Goal: Check status: Check status

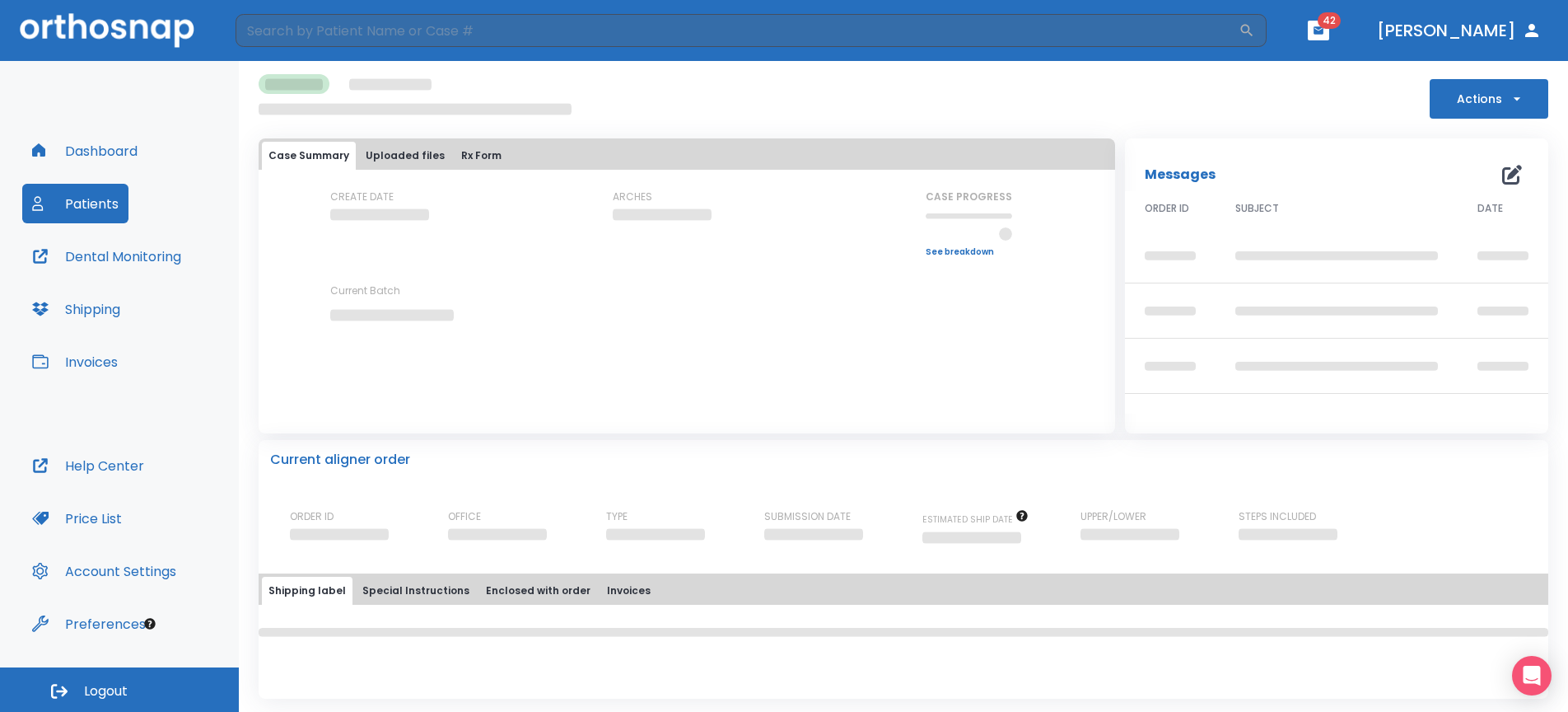
click at [82, 202] on button "Patients" at bounding box center [75, 204] width 106 height 40
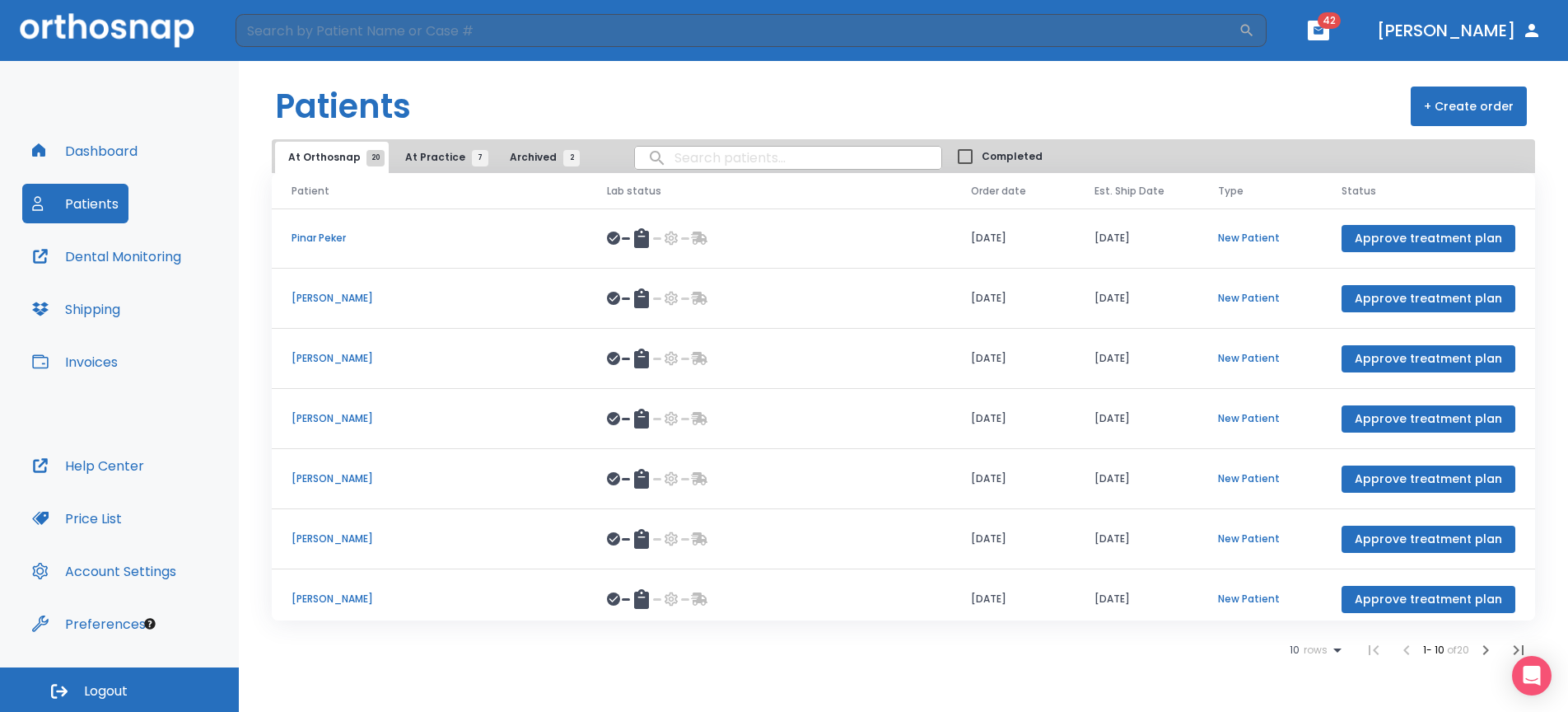
click at [431, 156] on span "At Practice 7" at bounding box center [442, 157] width 75 height 15
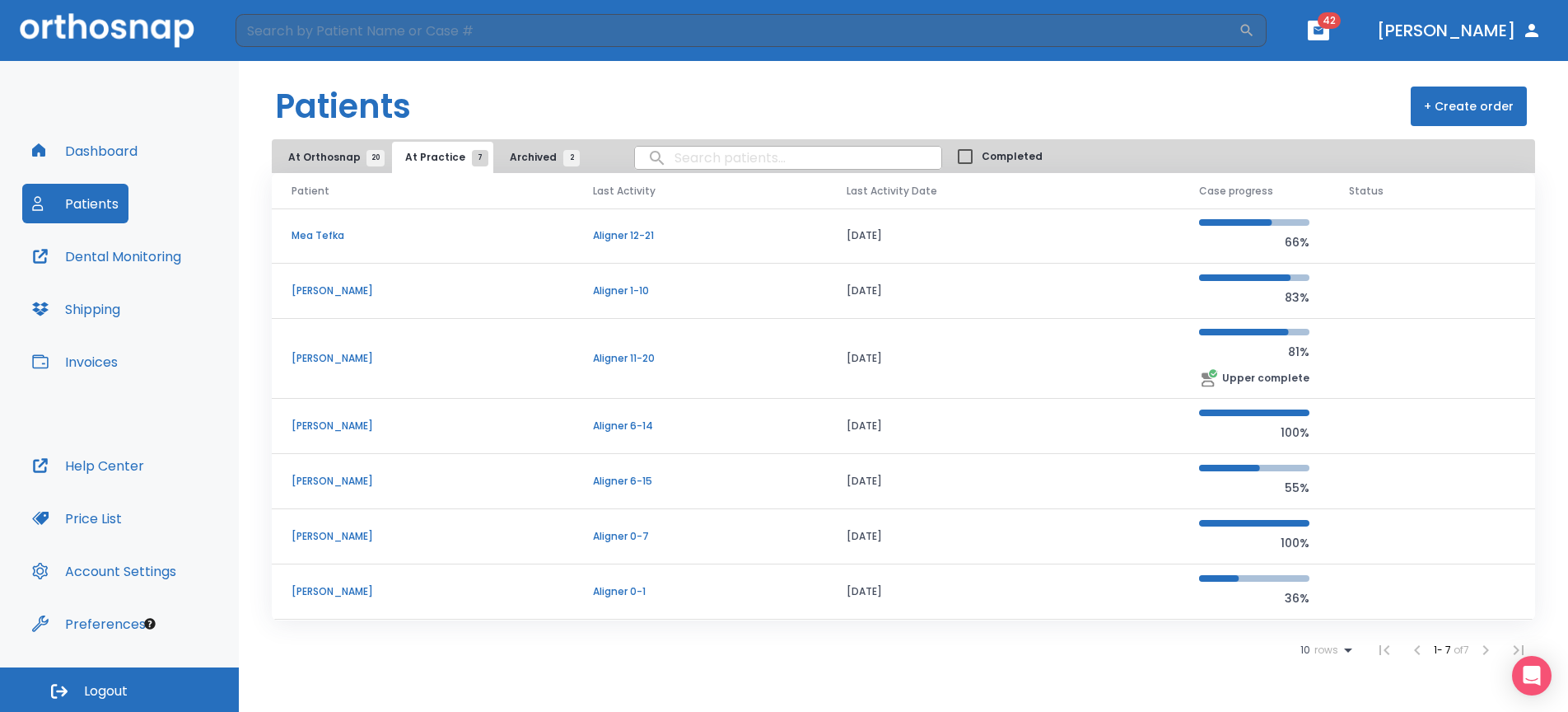
click at [561, 224] on td "Mea Tefka" at bounding box center [422, 236] width 301 height 55
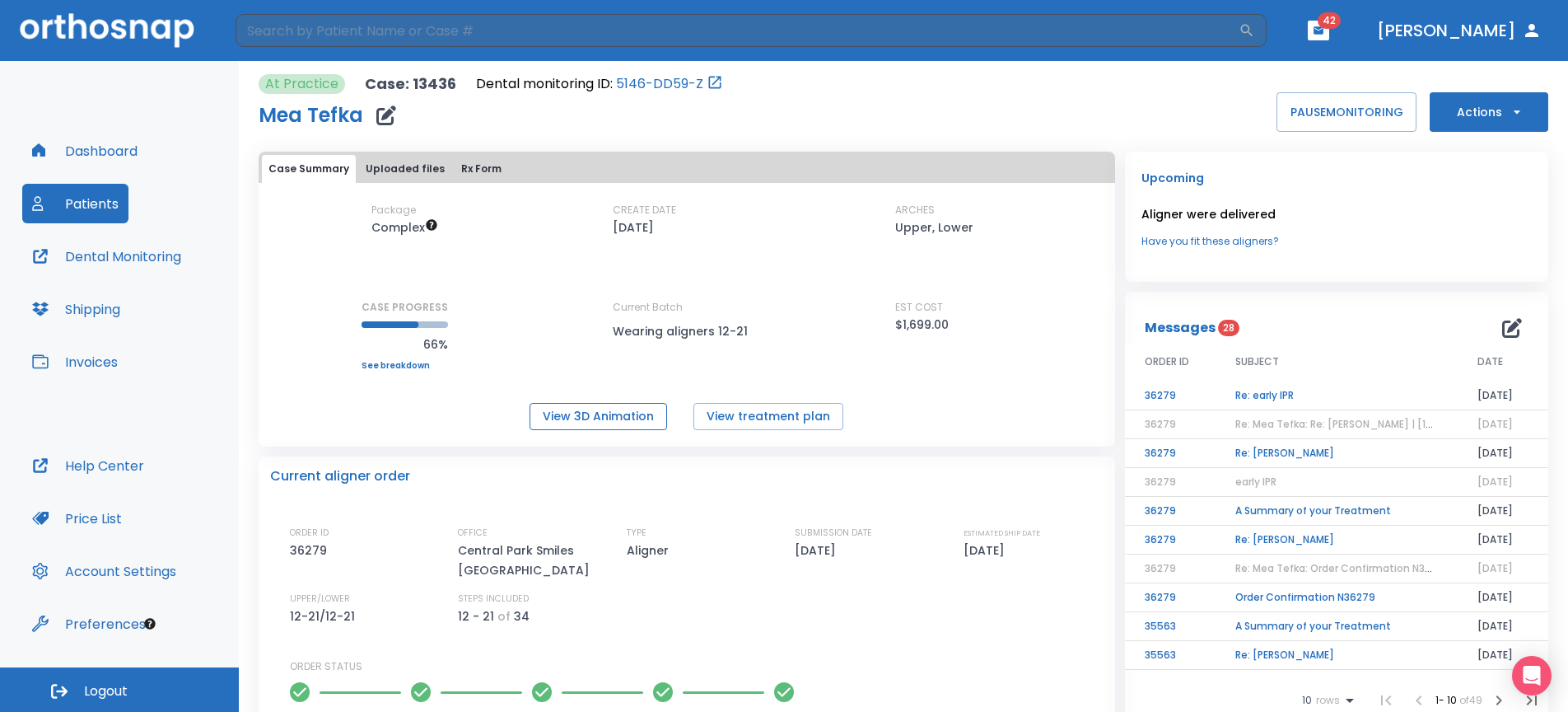
click at [624, 420] on button "View 3D Animation" at bounding box center [598, 417] width 137 height 28
